Goal: Task Accomplishment & Management: Manage account settings

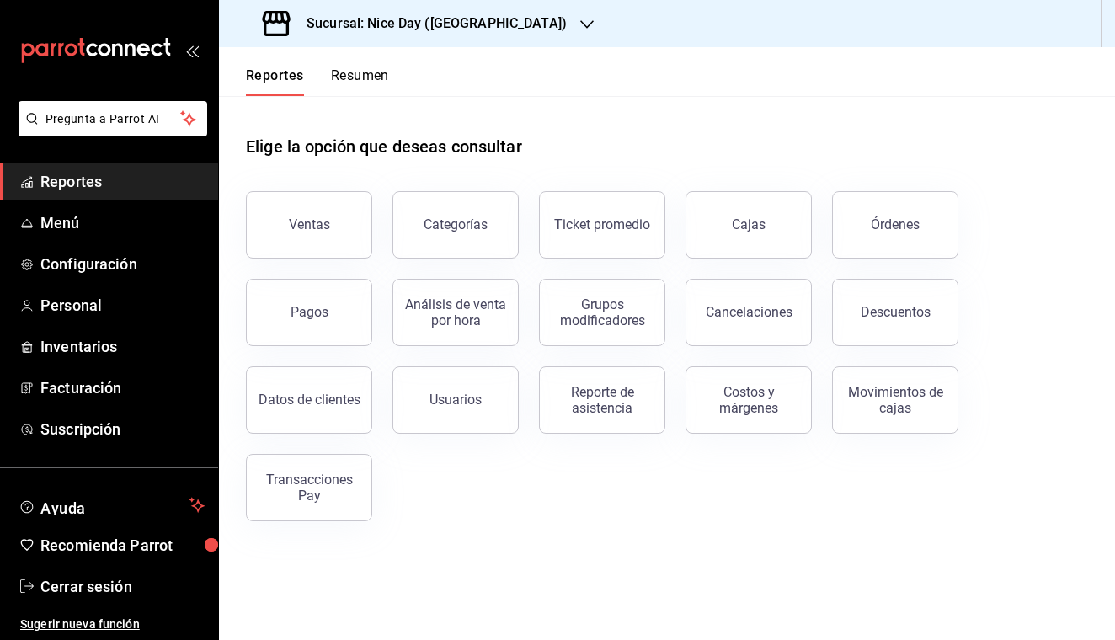
click at [111, 174] on span "Reportes" at bounding box center [122, 181] width 164 height 23
click at [82, 232] on span "Menú" at bounding box center [122, 222] width 164 height 23
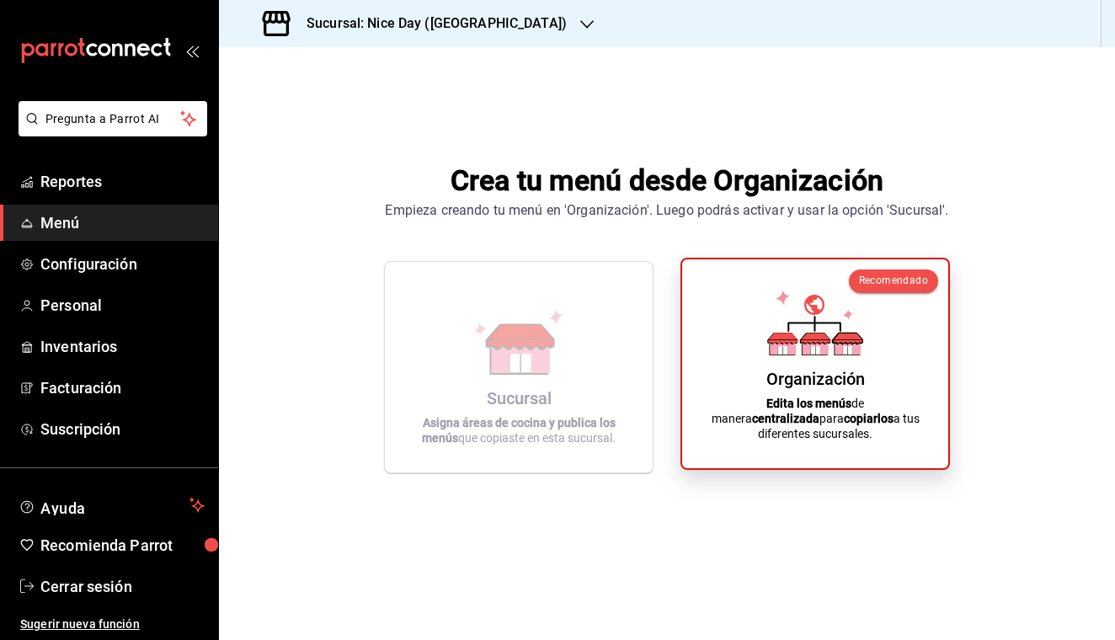
click at [823, 354] on icon at bounding box center [815, 346] width 26 height 16
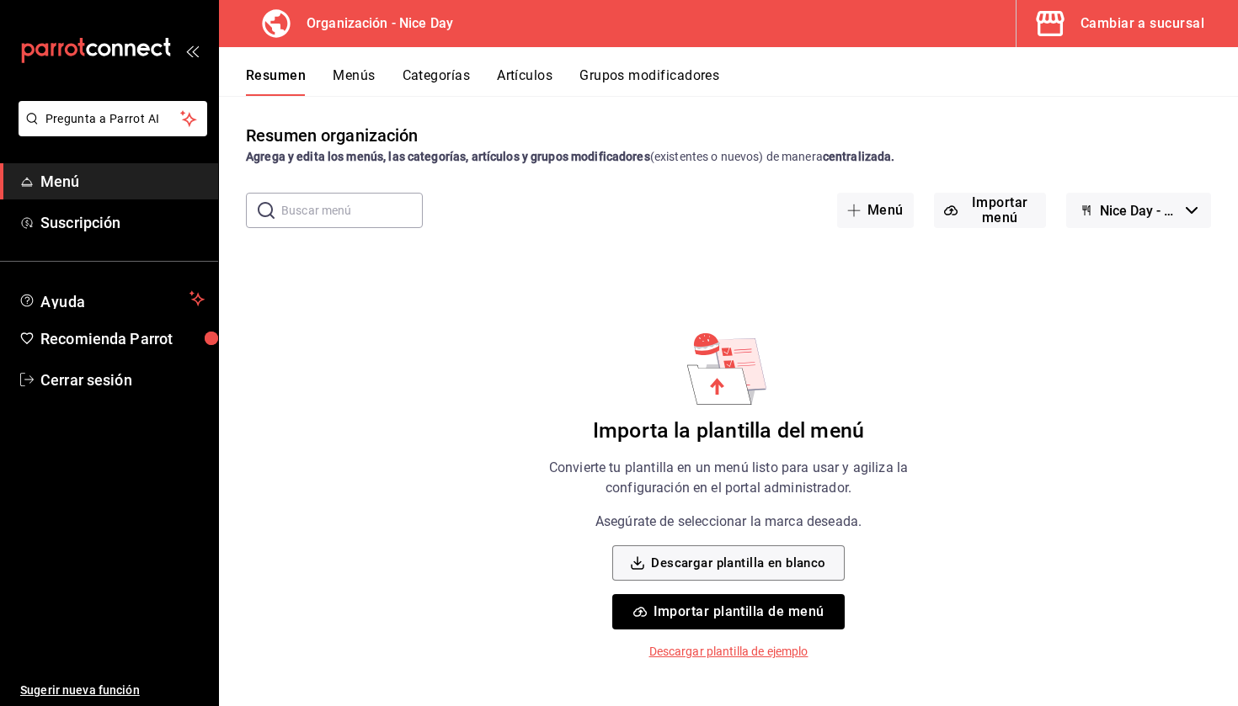
click at [136, 180] on span "Menú" at bounding box center [122, 181] width 164 height 23
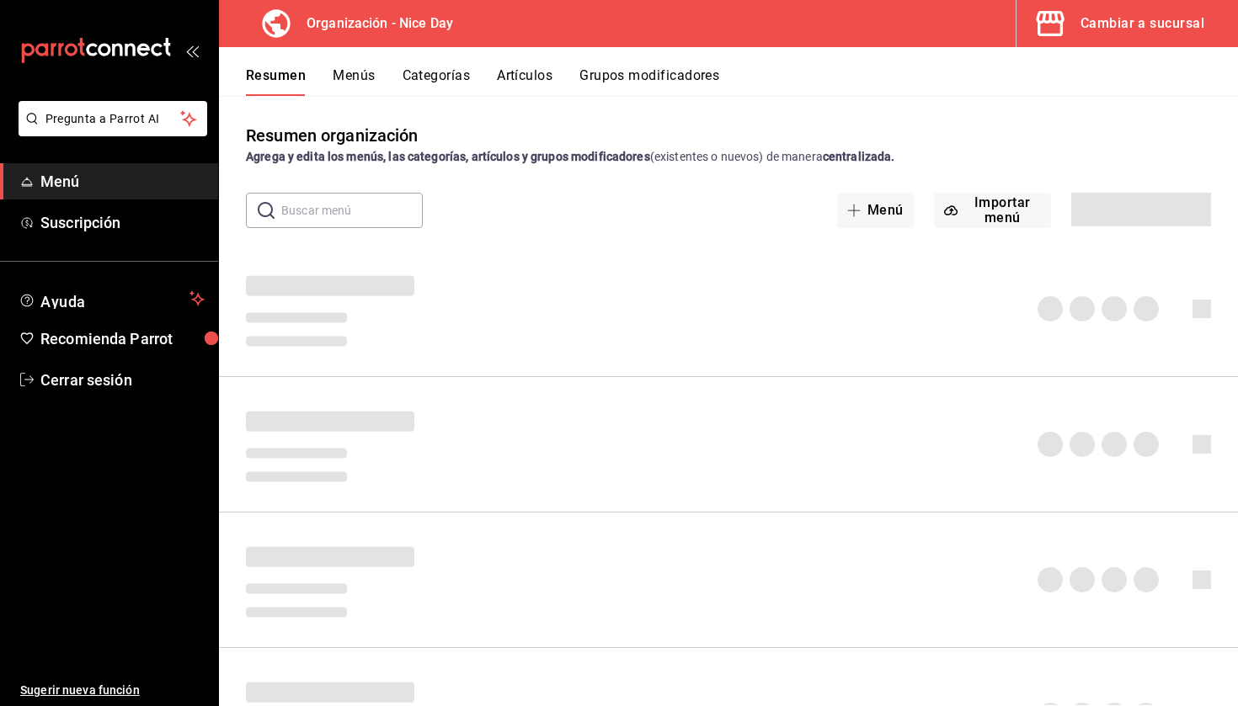
click at [197, 46] on icon "open_drawer_menu" at bounding box center [191, 50] width 13 height 13
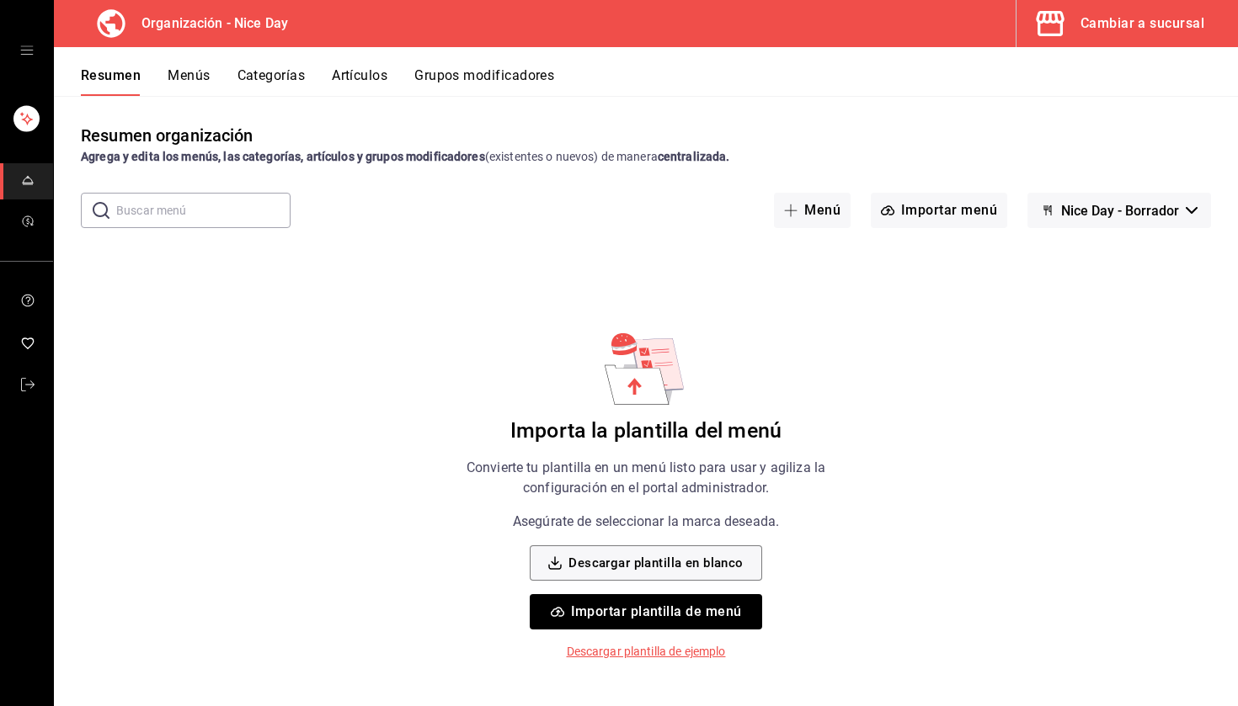
click at [29, 58] on div "mailbox folders" at bounding box center [26, 50] width 53 height 101
click at [25, 52] on icon "open drawer" at bounding box center [26, 50] width 13 height 13
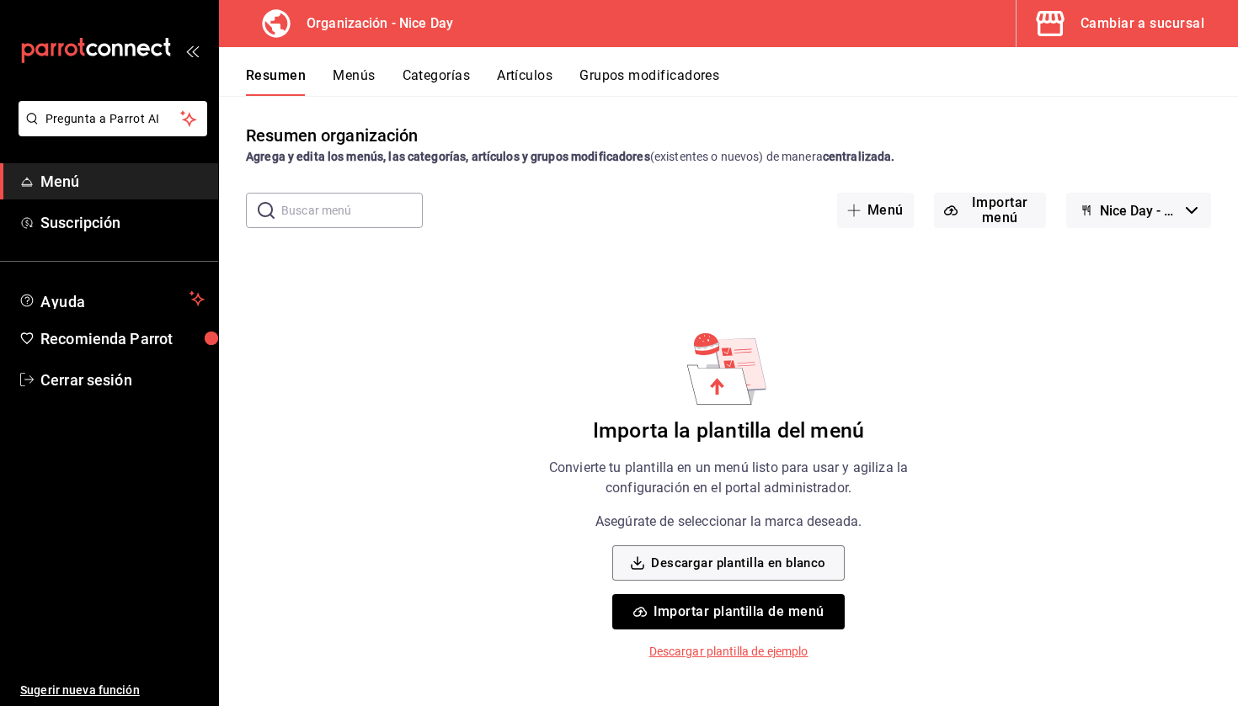
click at [88, 175] on span "Menú" at bounding box center [122, 181] width 164 height 23
click at [93, 224] on span "Suscripción" at bounding box center [122, 222] width 164 height 23
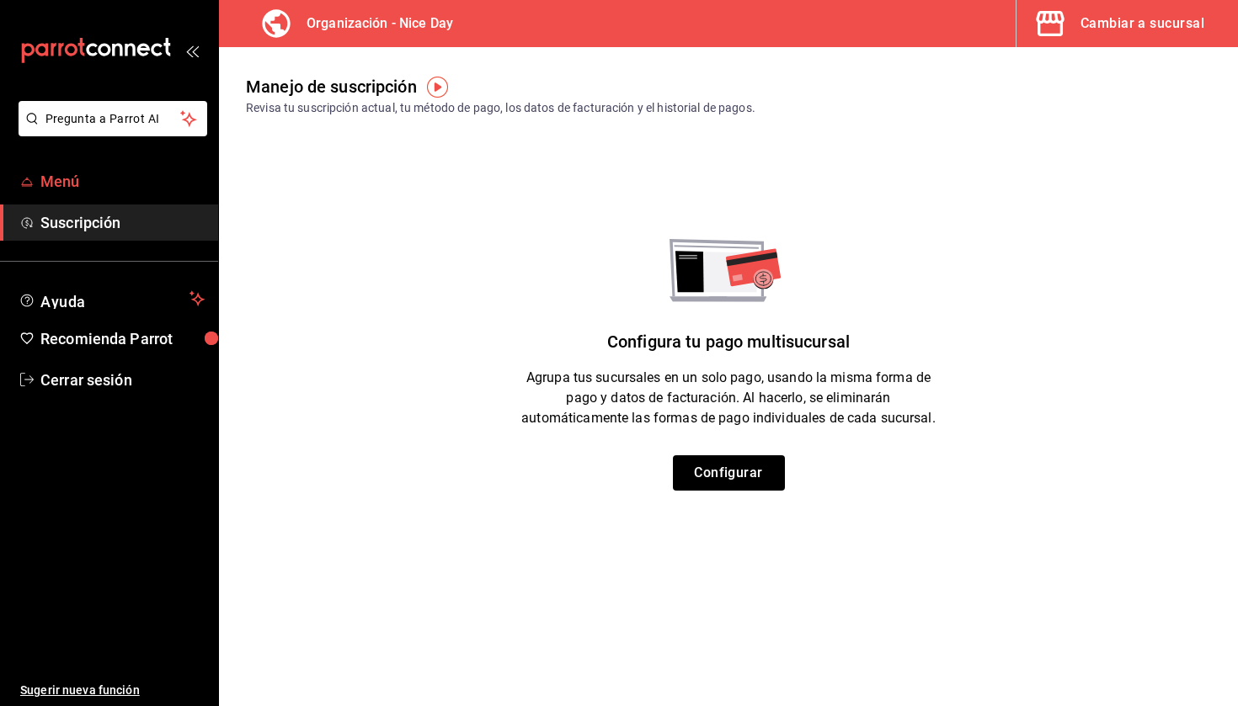
click at [83, 183] on span "Menú" at bounding box center [122, 181] width 164 height 23
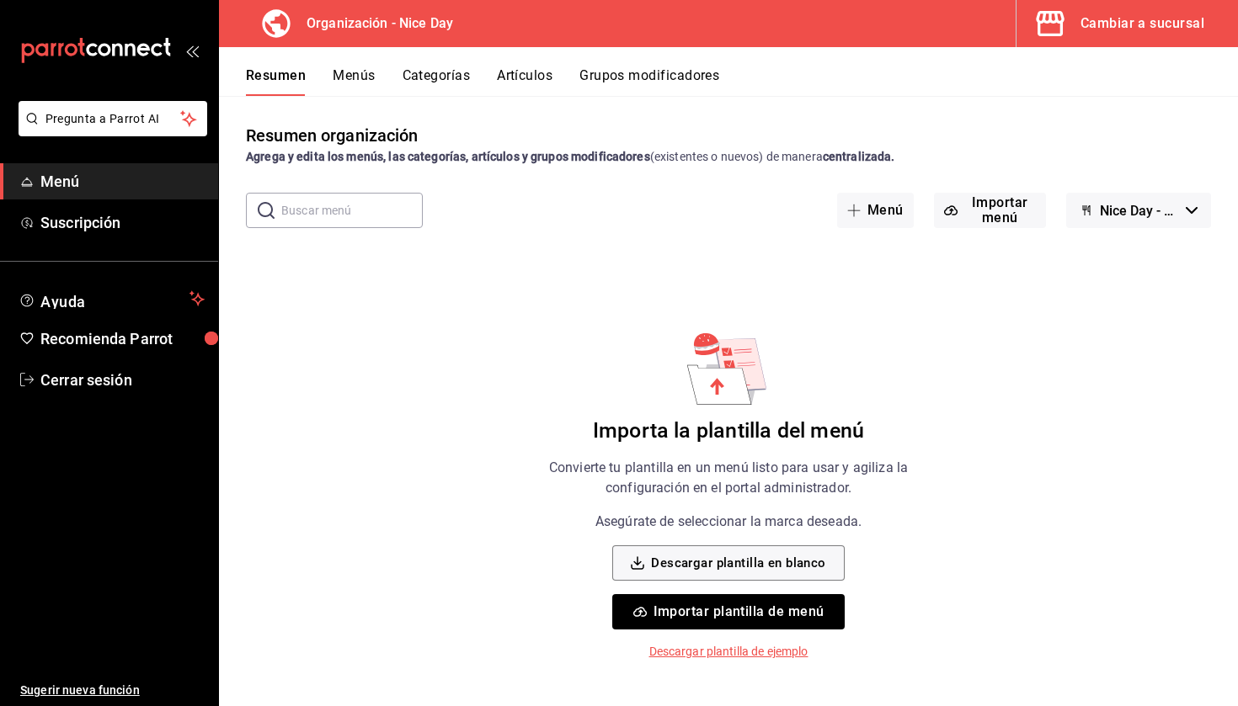
click at [352, 65] on div "Resumen Menús Categorías Artículos Grupos modificadores" at bounding box center [728, 71] width 1019 height 49
click at [354, 76] on button "Menús" at bounding box center [354, 81] width 42 height 29
click at [429, 74] on button "Categorías" at bounding box center [436, 81] width 68 height 29
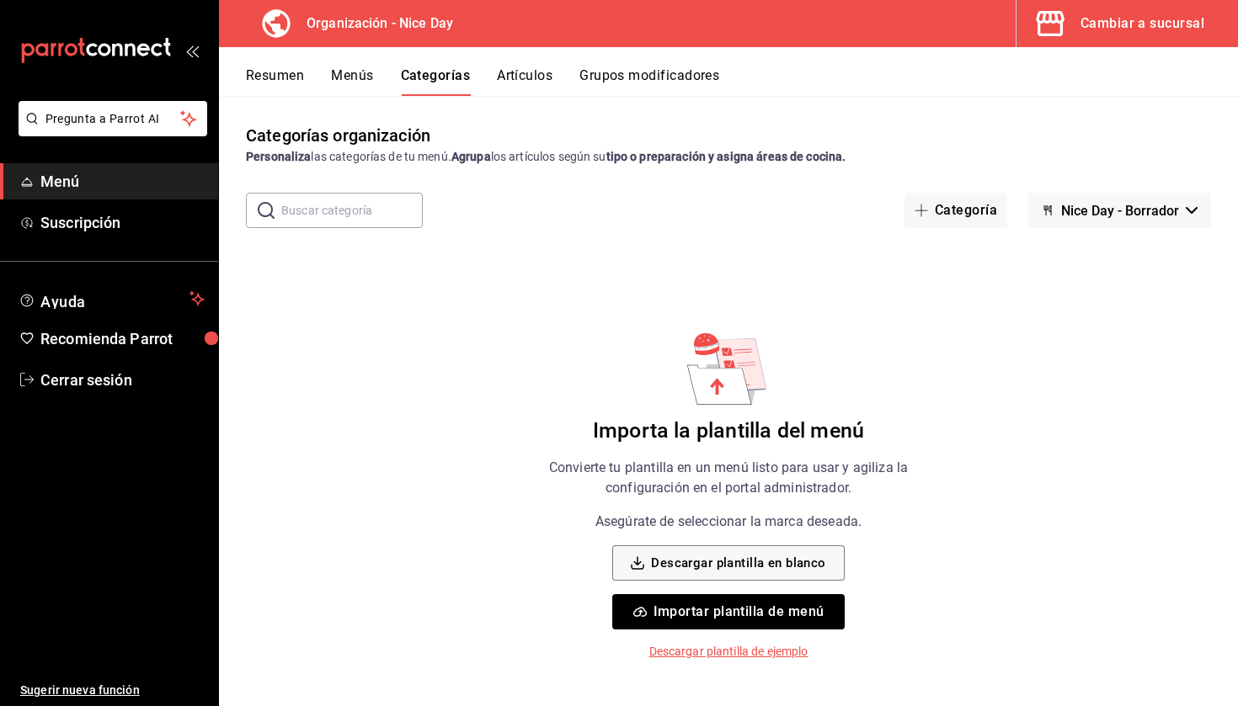
click at [527, 82] on button "Artículos" at bounding box center [525, 81] width 56 height 29
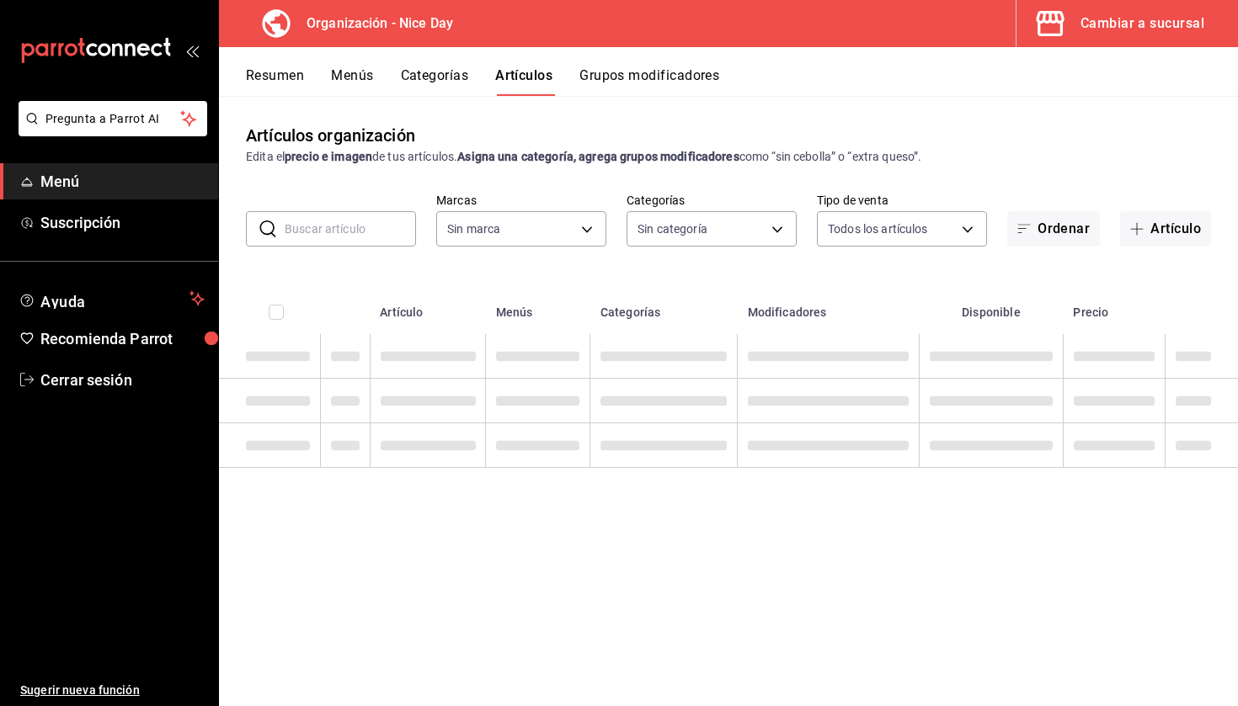
type input "d47212b9-ffe1-43aa-af1b-552604f4b056"
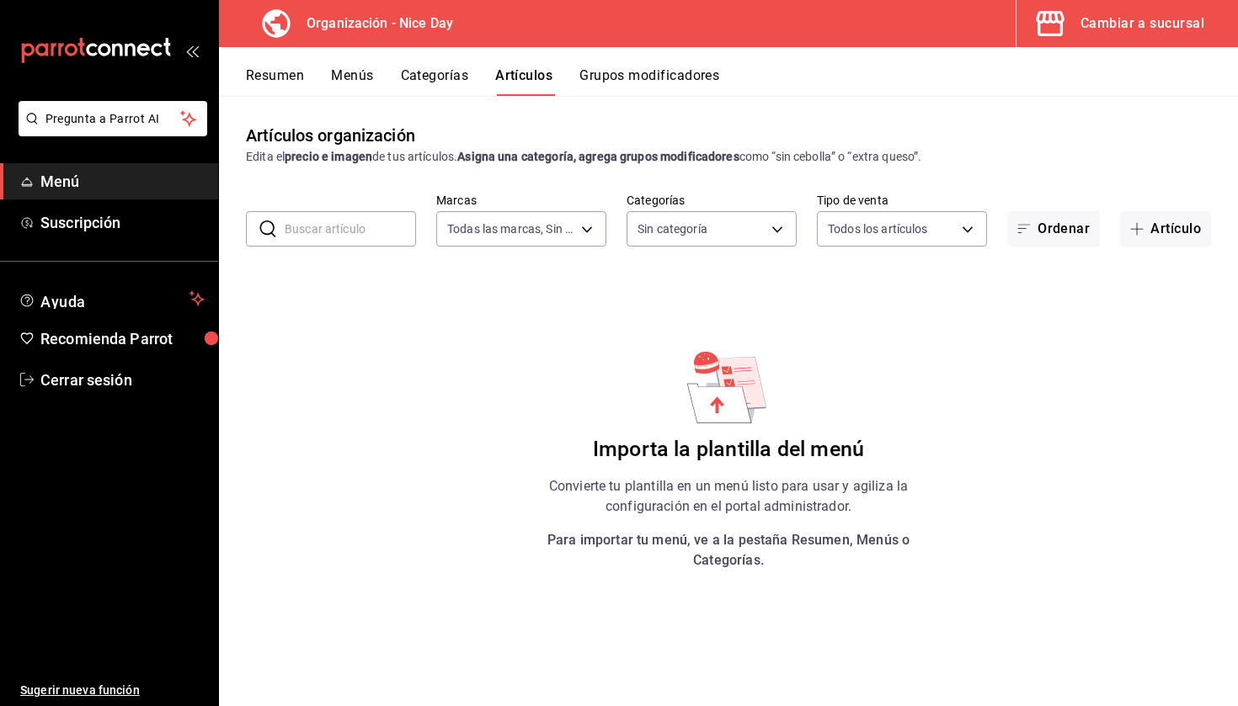
click at [642, 72] on button "Grupos modificadores" at bounding box center [649, 81] width 140 height 29
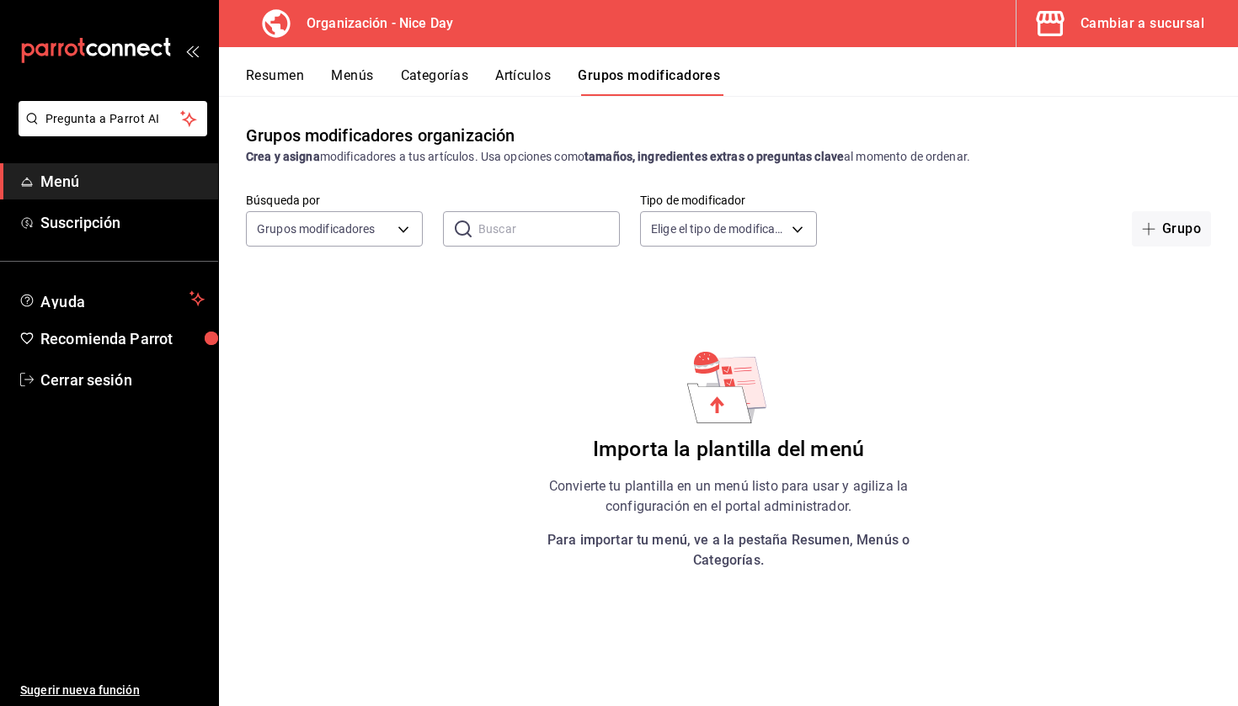
click at [194, 56] on icon "open_drawer_menu" at bounding box center [191, 50] width 13 height 13
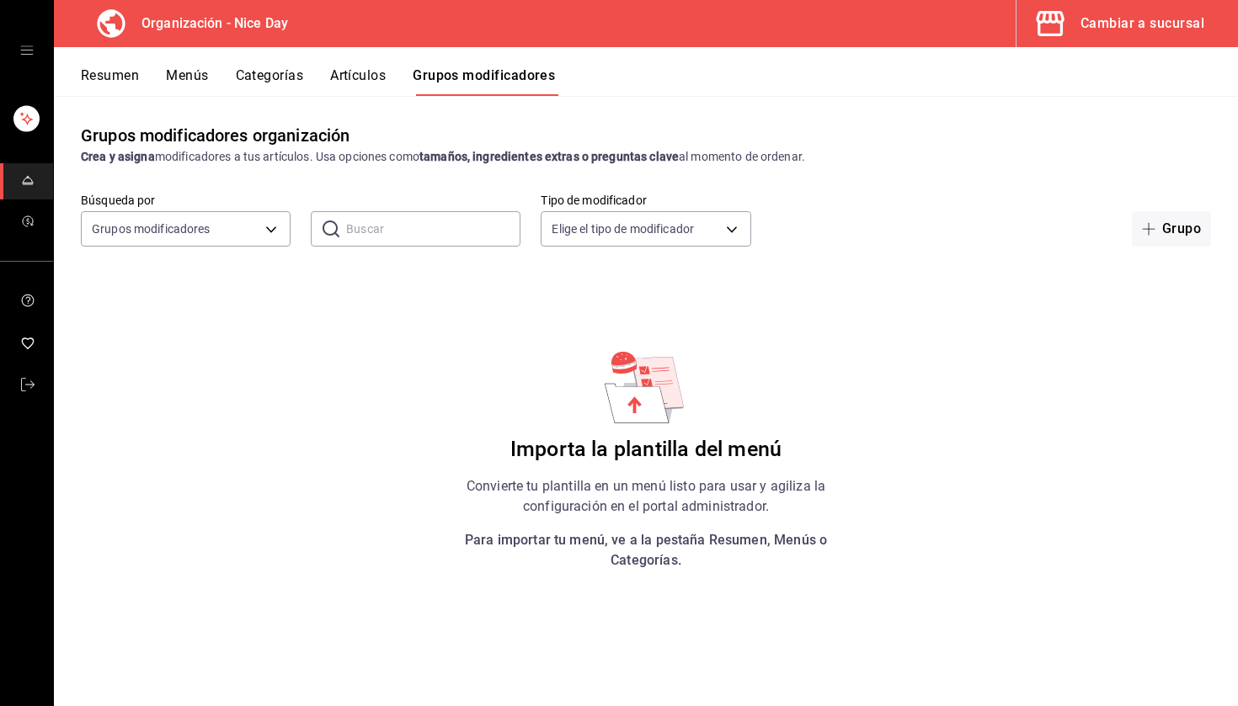
click at [30, 56] on icon "open drawer" at bounding box center [26, 50] width 13 height 13
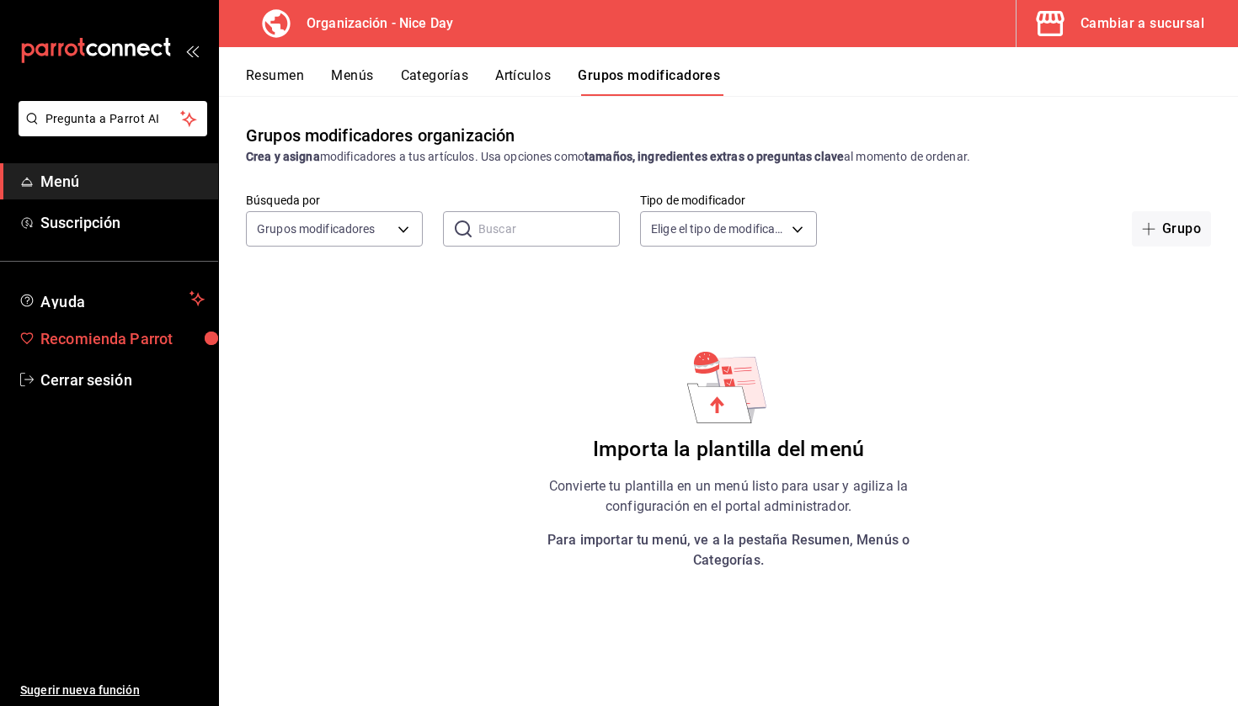
click at [141, 336] on span "Recomienda Parrot" at bounding box center [122, 338] width 164 height 23
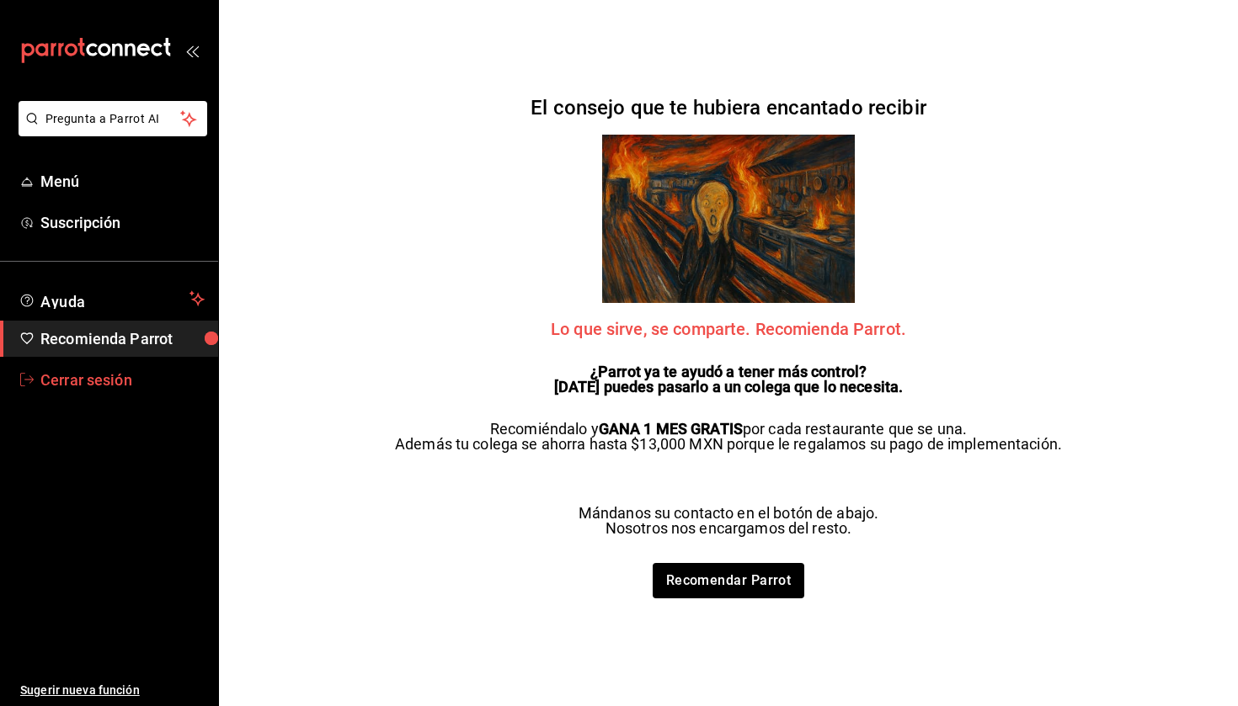
click at [102, 381] on span "Cerrar sesión" at bounding box center [122, 380] width 164 height 23
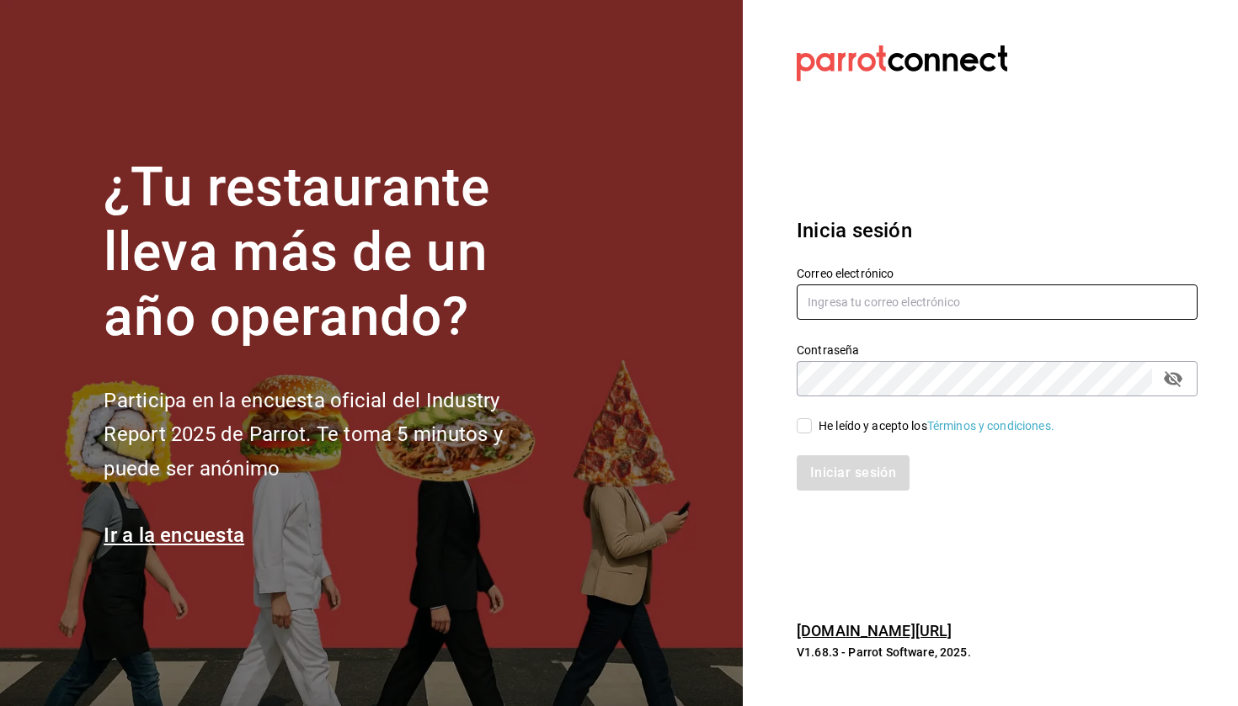
type input "[EMAIL_ADDRESS][DOMAIN_NAME]"
click at [804, 421] on input "He leído y acepto los Términos y condiciones." at bounding box center [803, 425] width 15 height 15
checkbox input "true"
click at [819, 465] on button "Iniciar sesión" at bounding box center [853, 472] width 114 height 35
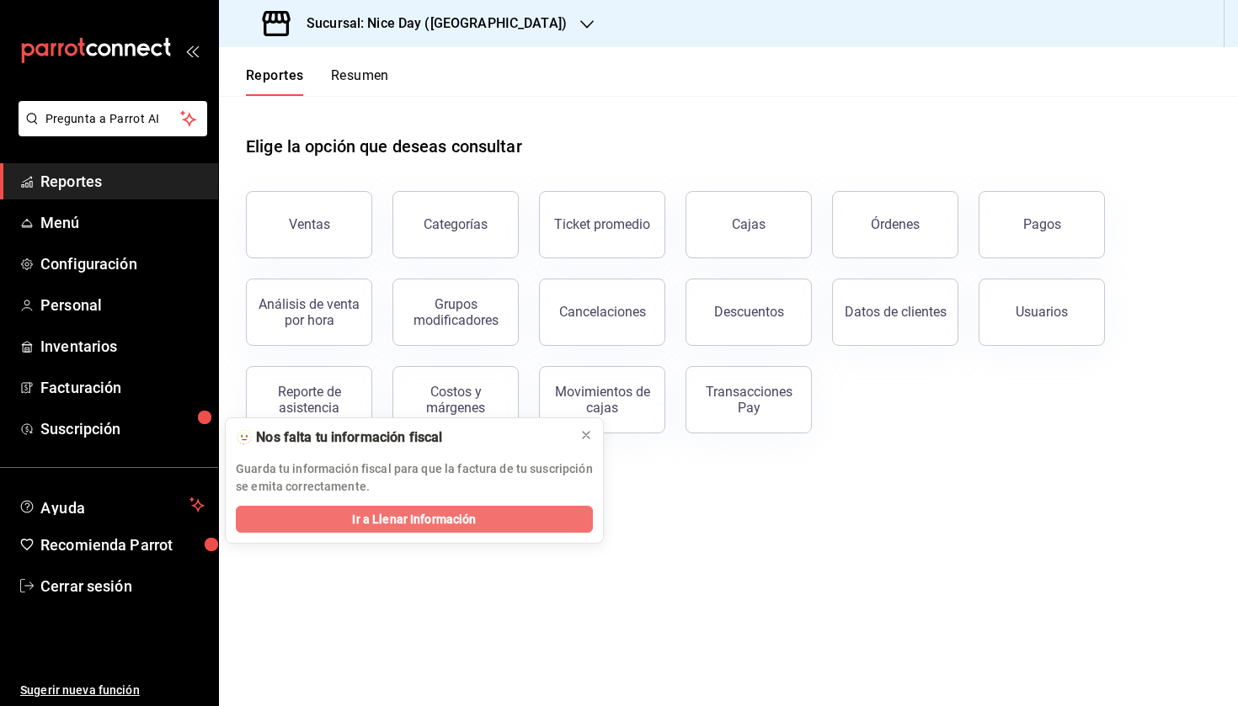
click at [461, 524] on span "Ir a Llenar Información" at bounding box center [414, 520] width 124 height 18
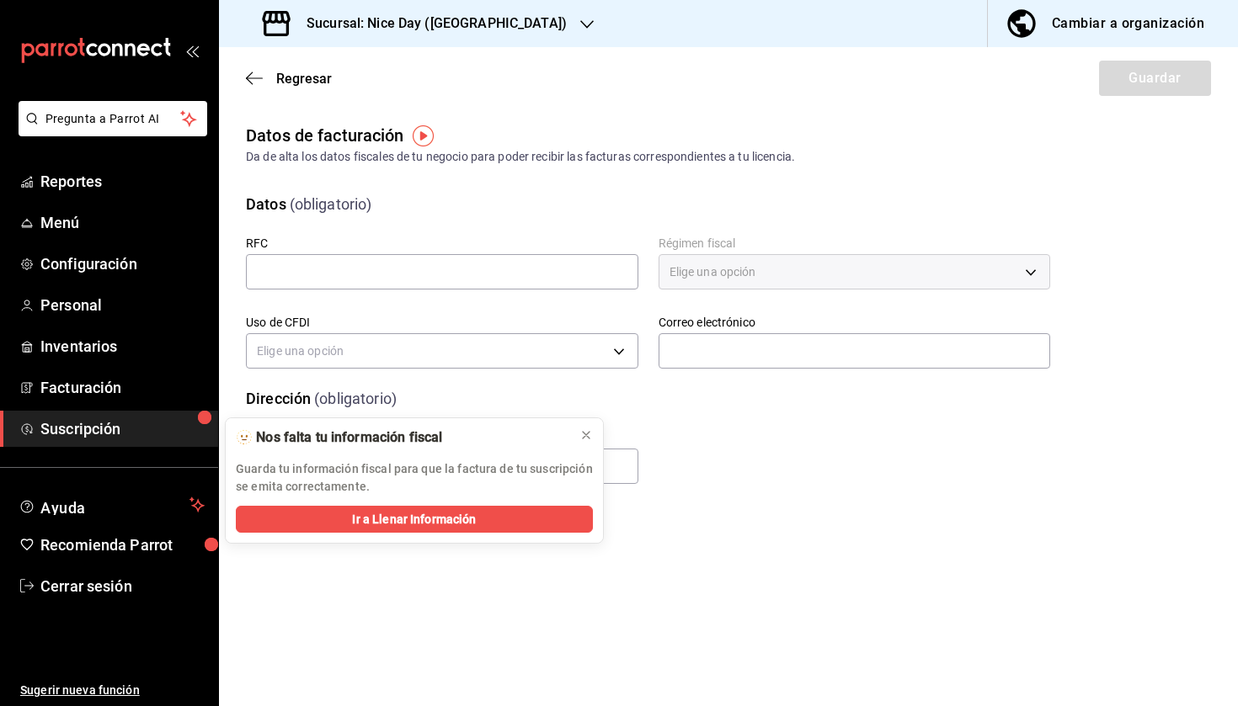
click at [781, 503] on main "Regresar Guardar Datos de facturación Da de alta los datos fiscales de tu negoc…" at bounding box center [728, 376] width 1019 height 659
click at [589, 435] on icon at bounding box center [585, 435] width 13 height 13
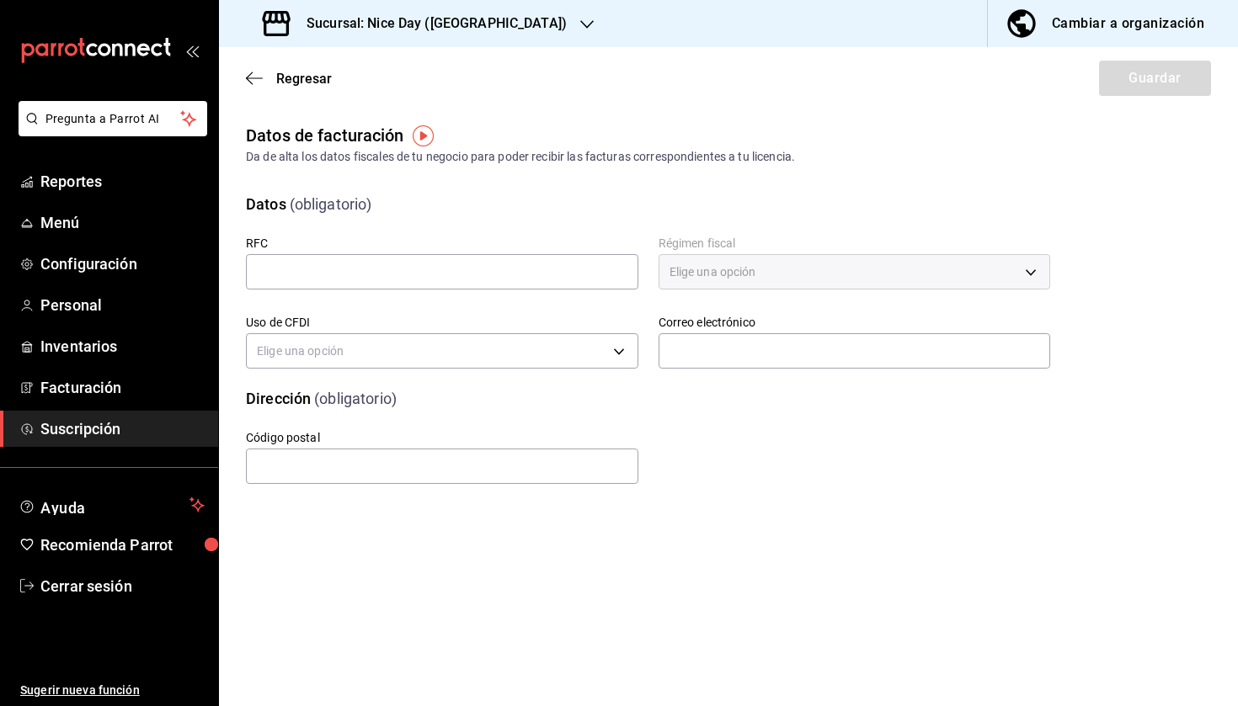
click at [626, 541] on main "Regresar Guardar Datos de facturación Da de alta los datos fiscales de tu negoc…" at bounding box center [728, 376] width 1019 height 659
click at [254, 80] on icon "button" at bounding box center [254, 78] width 17 height 15
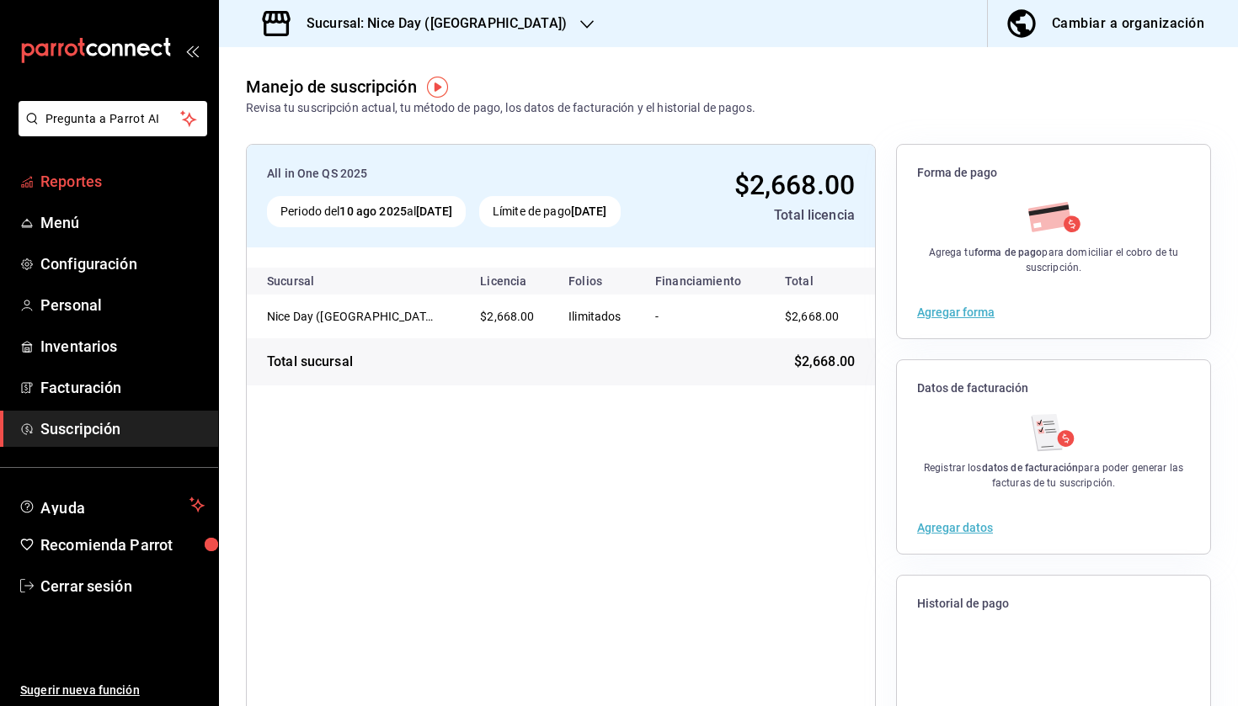
click at [105, 182] on span "Reportes" at bounding box center [122, 181] width 164 height 23
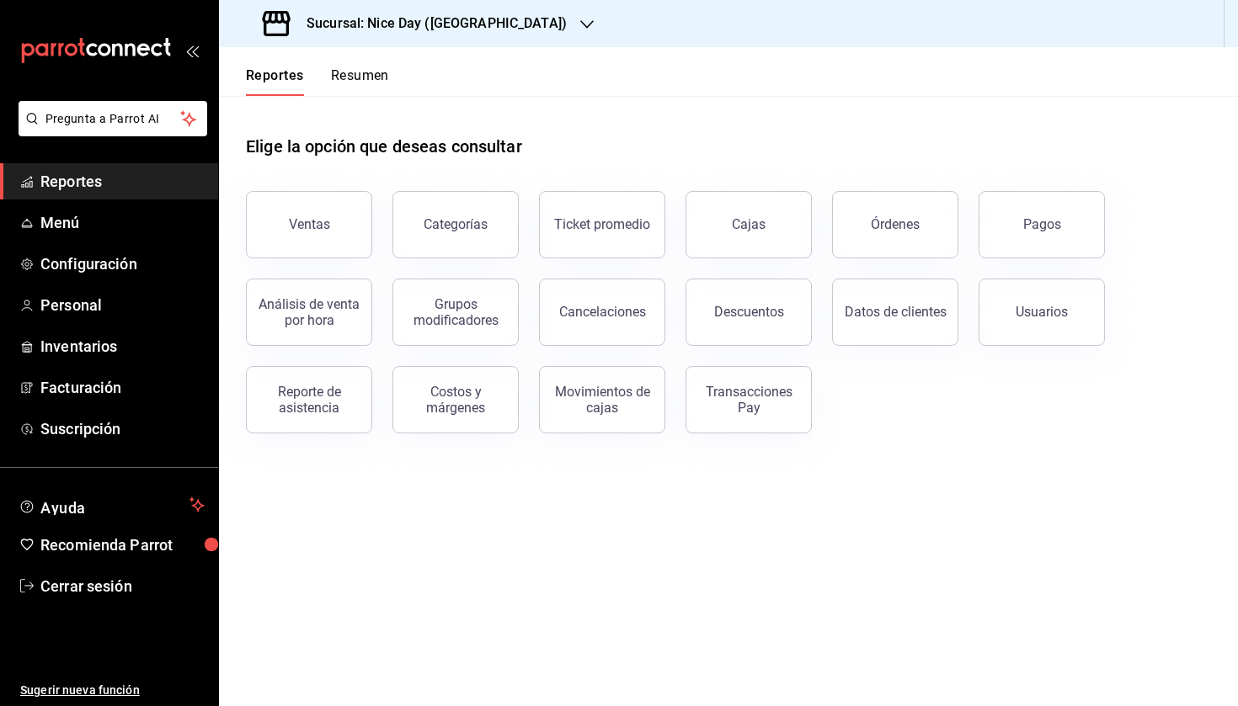
click at [944, 420] on div "Ventas Categorías Ticket promedio Cajas Órdenes Pagos Análisis de venta por hor…" at bounding box center [718, 302] width 985 height 263
